Goal: Task Accomplishment & Management: Complete application form

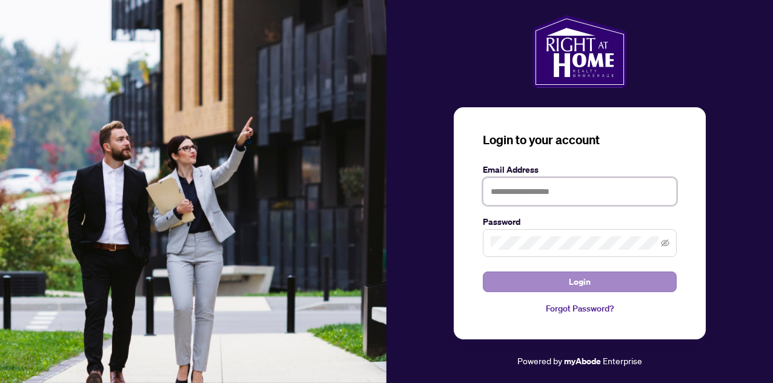
type input "**********"
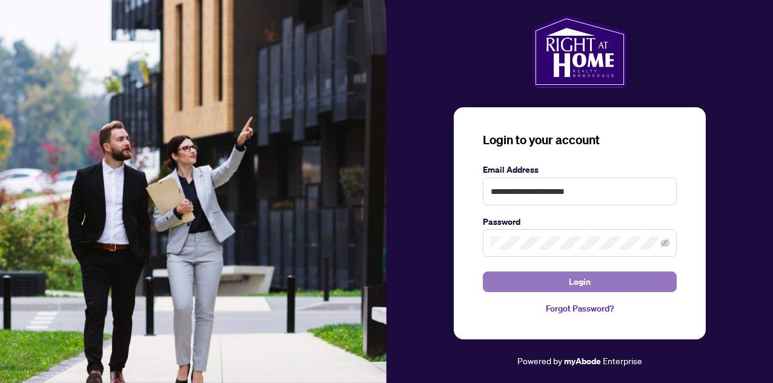
click at [517, 276] on button "Login" at bounding box center [580, 281] width 194 height 21
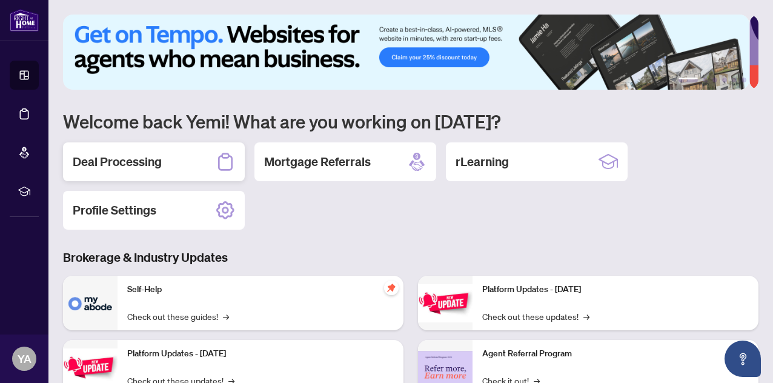
click at [147, 159] on h2 "Deal Processing" at bounding box center [117, 161] width 89 height 17
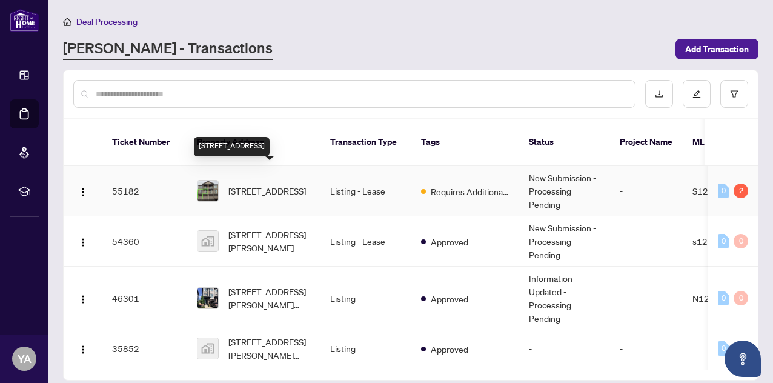
click at [291, 184] on span "[STREET_ADDRESS]" at bounding box center [267, 190] width 78 height 13
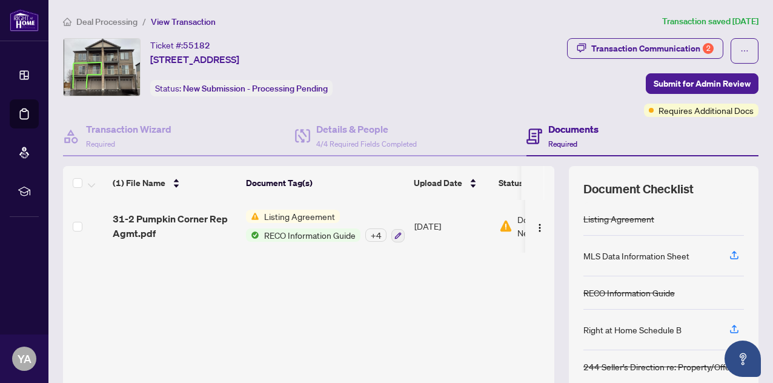
scroll to position [123, 0]
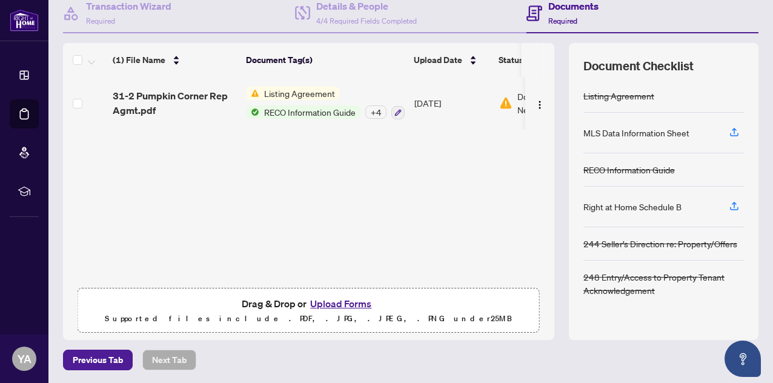
click at [349, 301] on button "Upload Forms" at bounding box center [340, 304] width 68 height 16
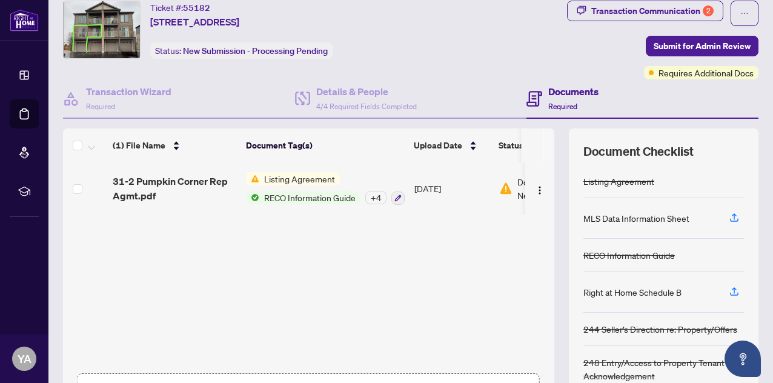
scroll to position [0, 0]
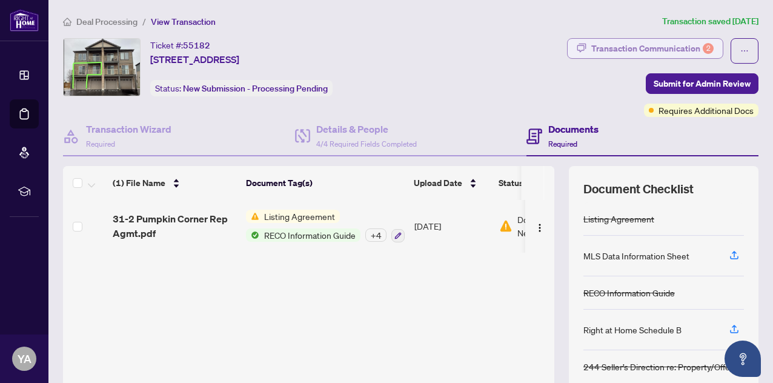
click at [683, 46] on div "Transaction Communication 2" at bounding box center [652, 48] width 122 height 19
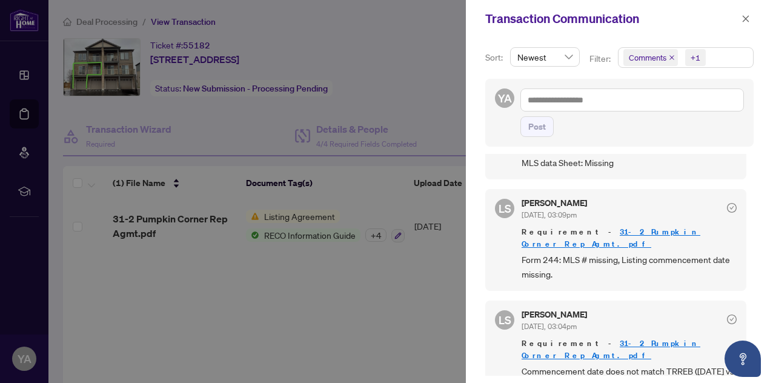
scroll to position [1, 0]
click at [418, 307] on div at bounding box center [386, 191] width 773 height 383
click at [745, 19] on icon "close" at bounding box center [746, 18] width 7 height 7
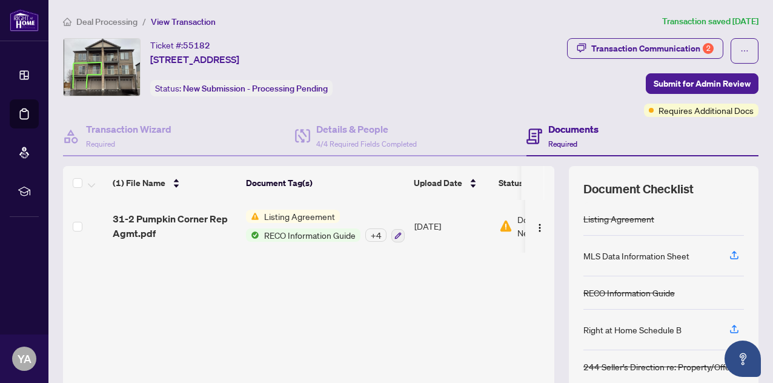
scroll to position [123, 0]
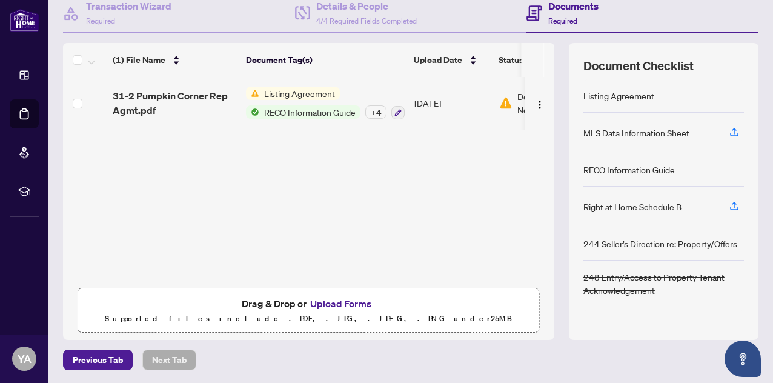
click at [316, 300] on button "Upload Forms" at bounding box center [340, 304] width 68 height 16
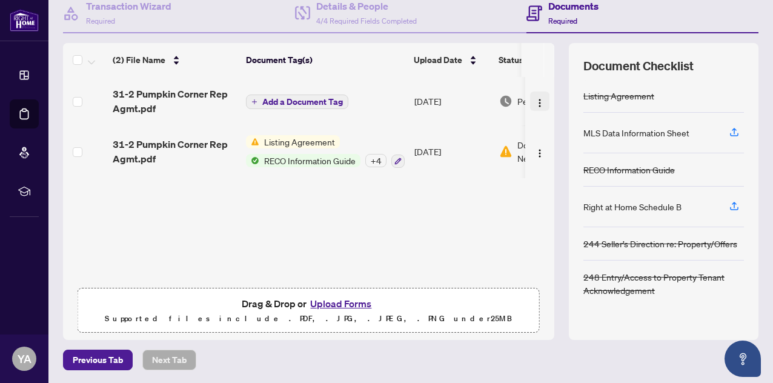
drag, startPoint x: 179, startPoint y: 93, endPoint x: 524, endPoint y: 100, distance: 345.3
click at [535, 100] on img "button" at bounding box center [540, 103] width 10 height 10
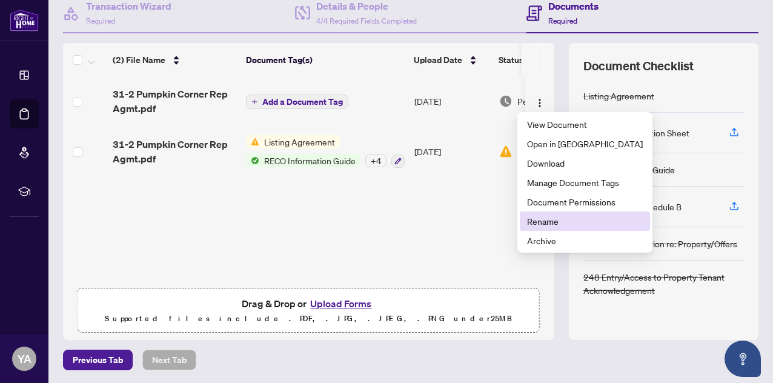
click at [529, 217] on span "Rename" at bounding box center [585, 220] width 116 height 13
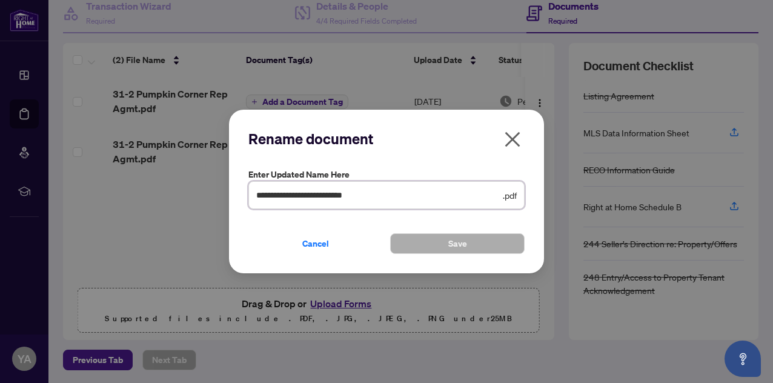
click at [389, 190] on input "**********" at bounding box center [378, 194] width 244 height 13
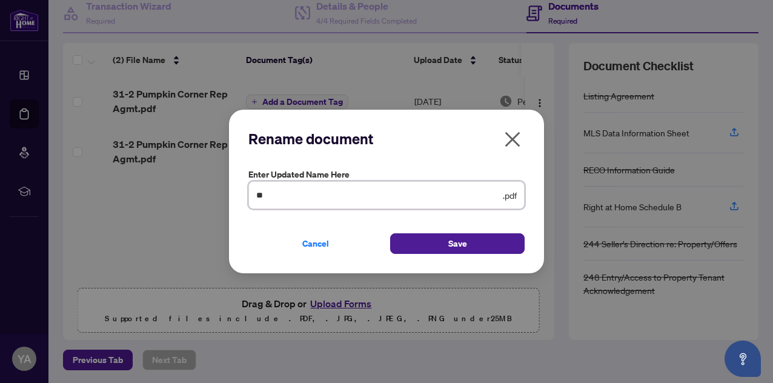
type input "*"
click at [271, 196] on input "**********" at bounding box center [378, 194] width 244 height 13
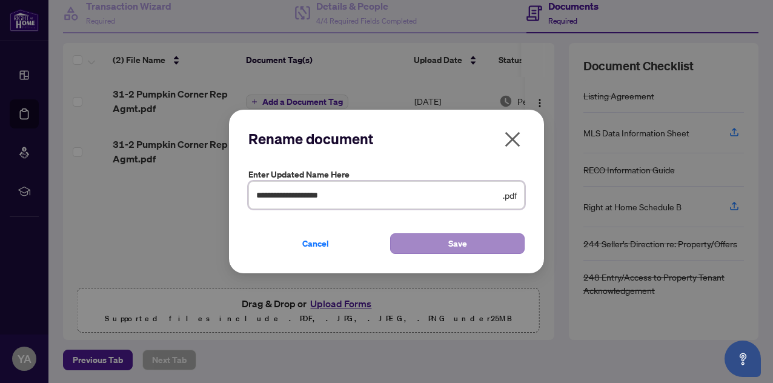
type input "**********"
click at [432, 240] on button "Save" at bounding box center [457, 243] width 134 height 21
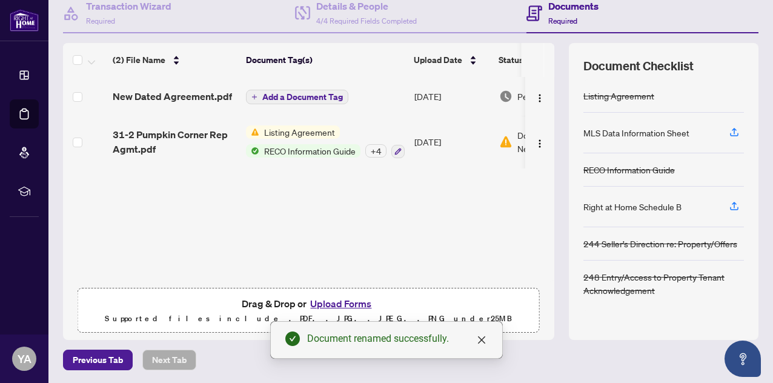
scroll to position [0, 0]
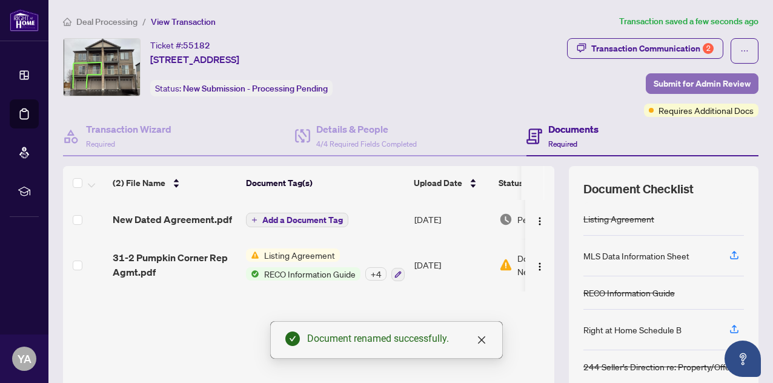
click at [667, 79] on span "Submit for Admin Review" at bounding box center [701, 83] width 97 height 19
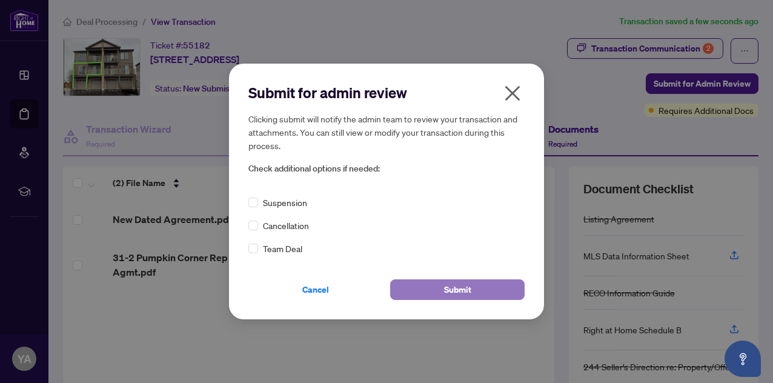
click at [458, 288] on span "Submit" at bounding box center [457, 289] width 27 height 19
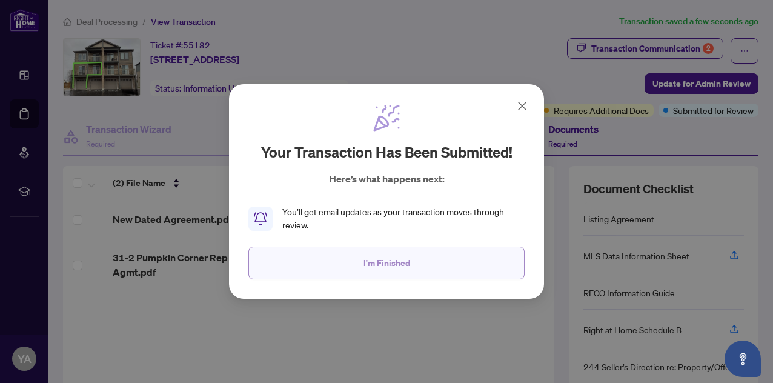
click at [369, 268] on span "I'm Finished" at bounding box center [386, 262] width 47 height 19
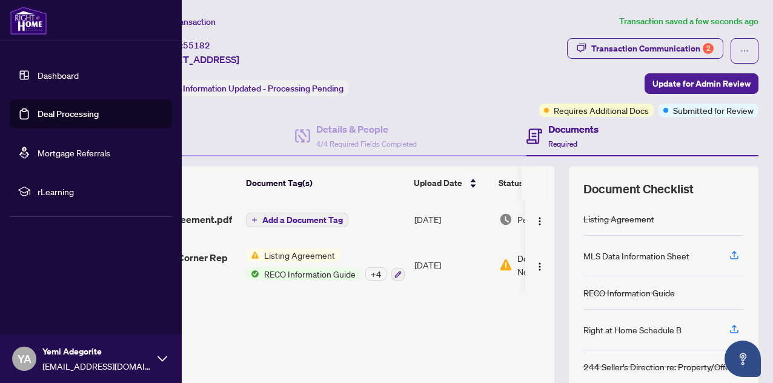
click at [161, 357] on icon at bounding box center [162, 359] width 10 height 10
click at [41, 286] on span "Logout" at bounding box center [48, 286] width 27 height 19
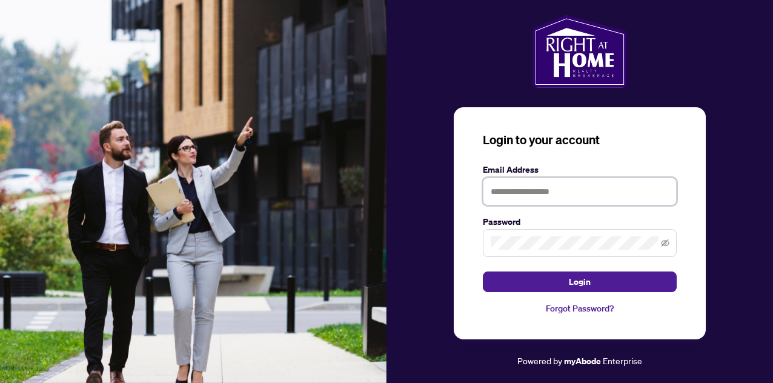
type input "**********"
